Goal: Task Accomplishment & Management: Manage account settings

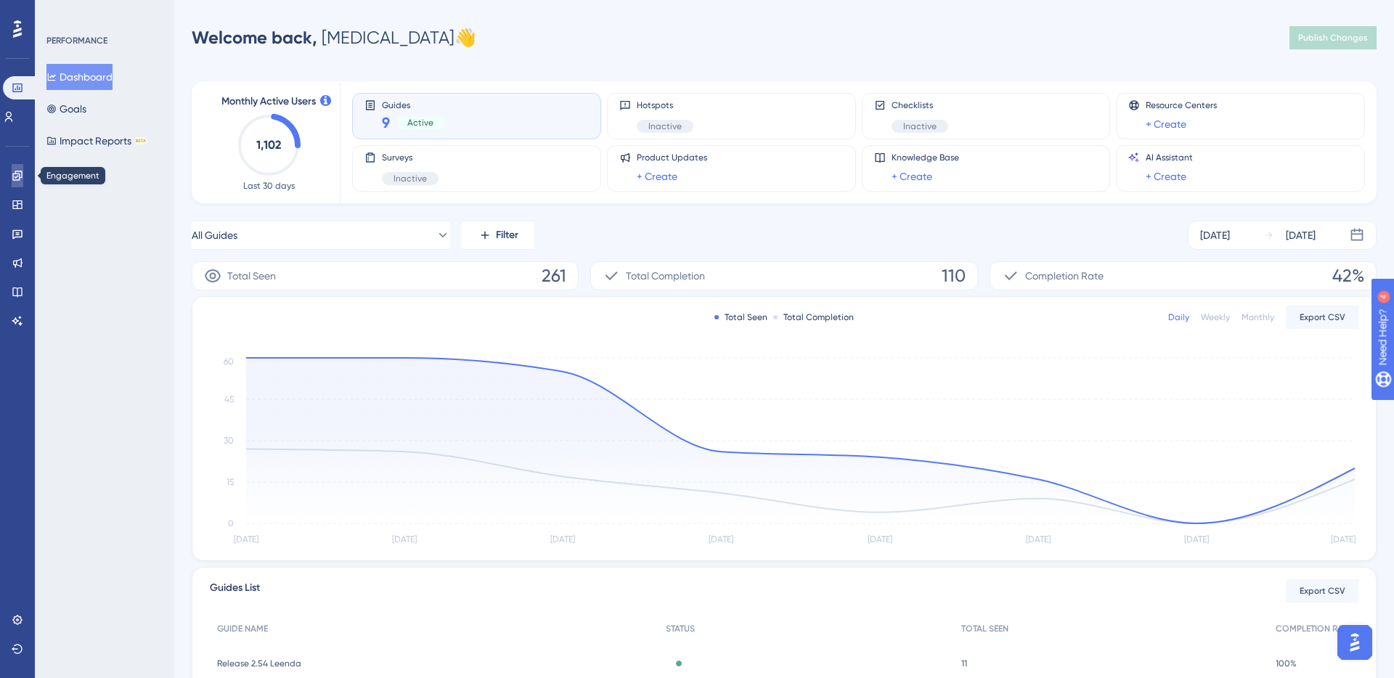
click at [23, 173] on link at bounding box center [18, 175] width 12 height 23
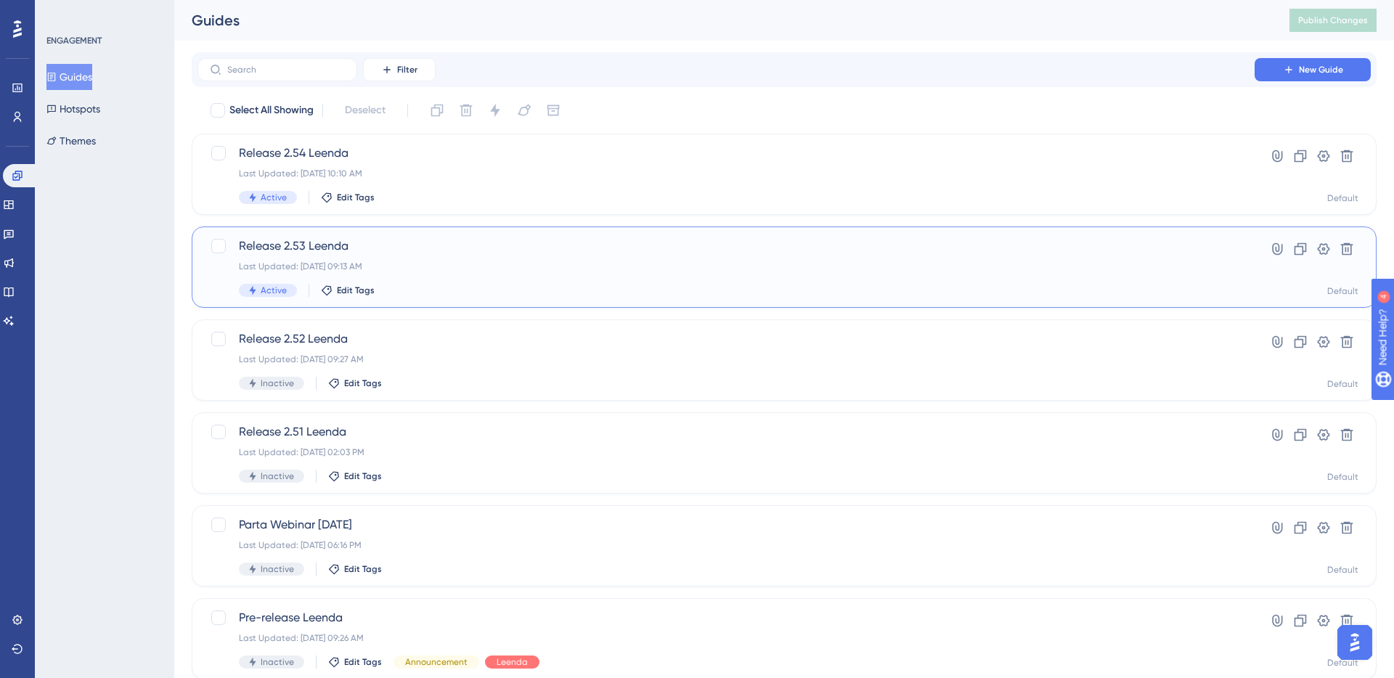
click at [436, 258] on div "Release 2.53 Leenda Last Updated: [DATE] 09:13 AM Active Edit Tags" at bounding box center [726, 267] width 975 height 60
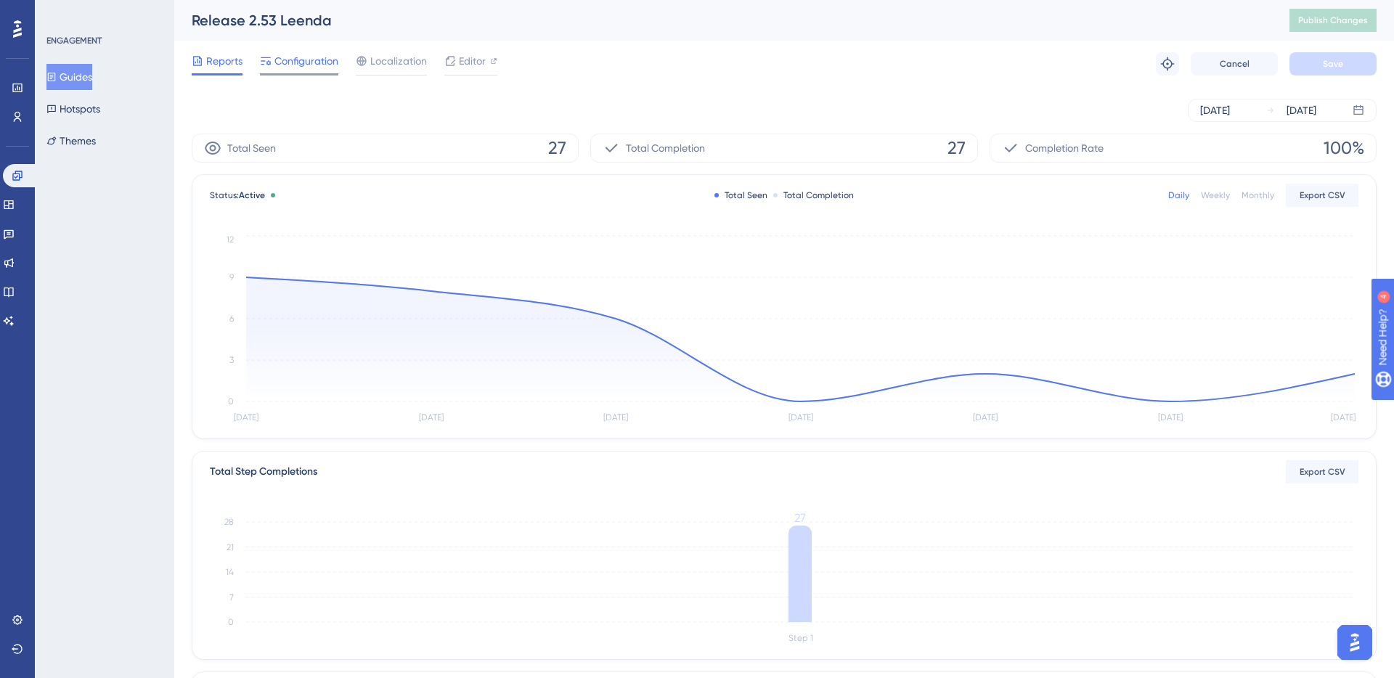
click at [291, 61] on span "Configuration" at bounding box center [306, 60] width 64 height 17
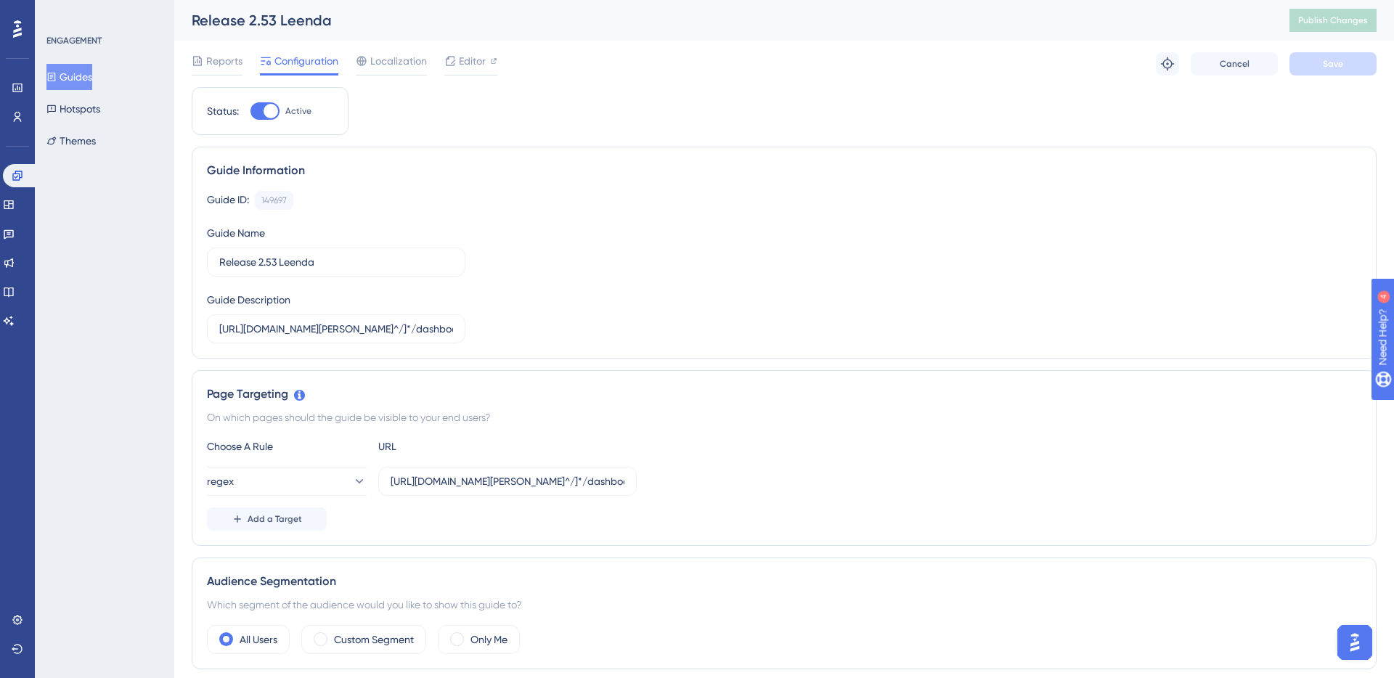
click at [274, 120] on div "Status: Active" at bounding box center [270, 111] width 157 height 48
click at [272, 108] on div at bounding box center [271, 111] width 15 height 15
click at [251, 111] on input "Active" at bounding box center [250, 111] width 1 height 1
checkbox input "false"
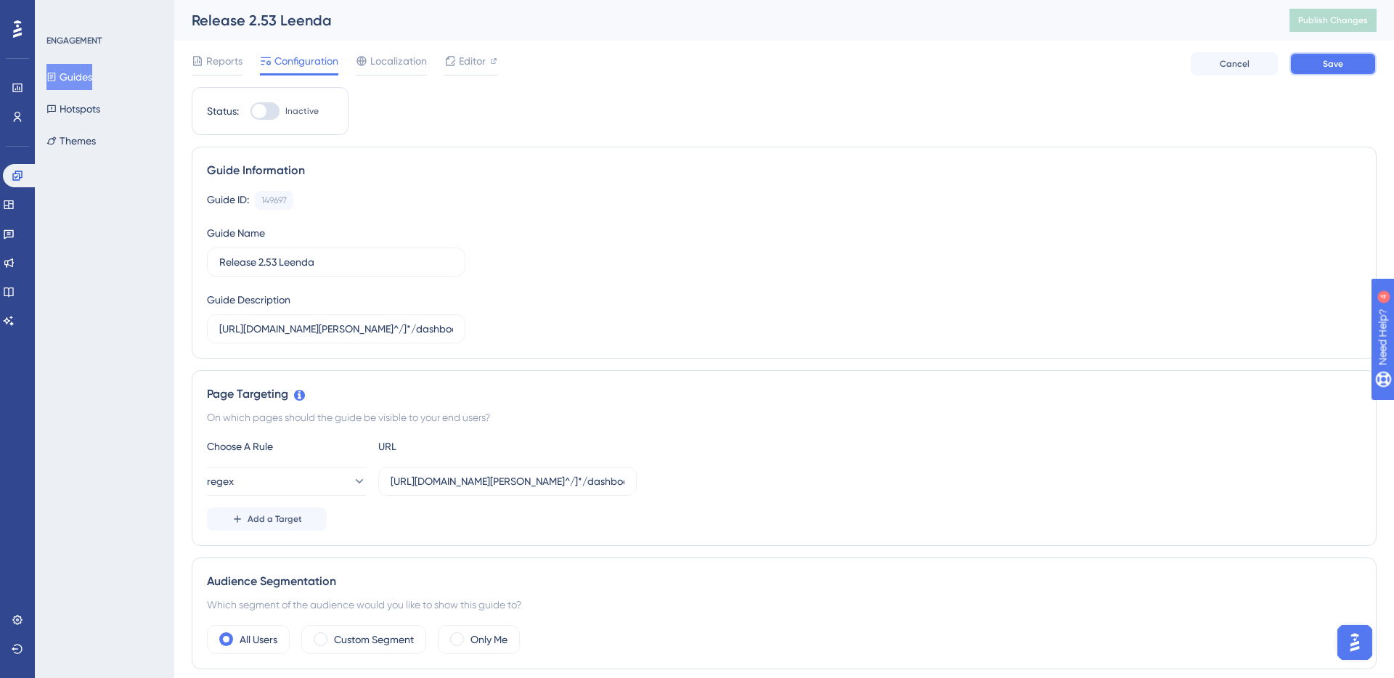
click at [1319, 69] on button "Save" at bounding box center [1333, 63] width 87 height 23
click at [1311, 15] on span "Publish Changes" at bounding box center [1333, 21] width 70 height 12
